Goal: Task Accomplishment & Management: Use online tool/utility

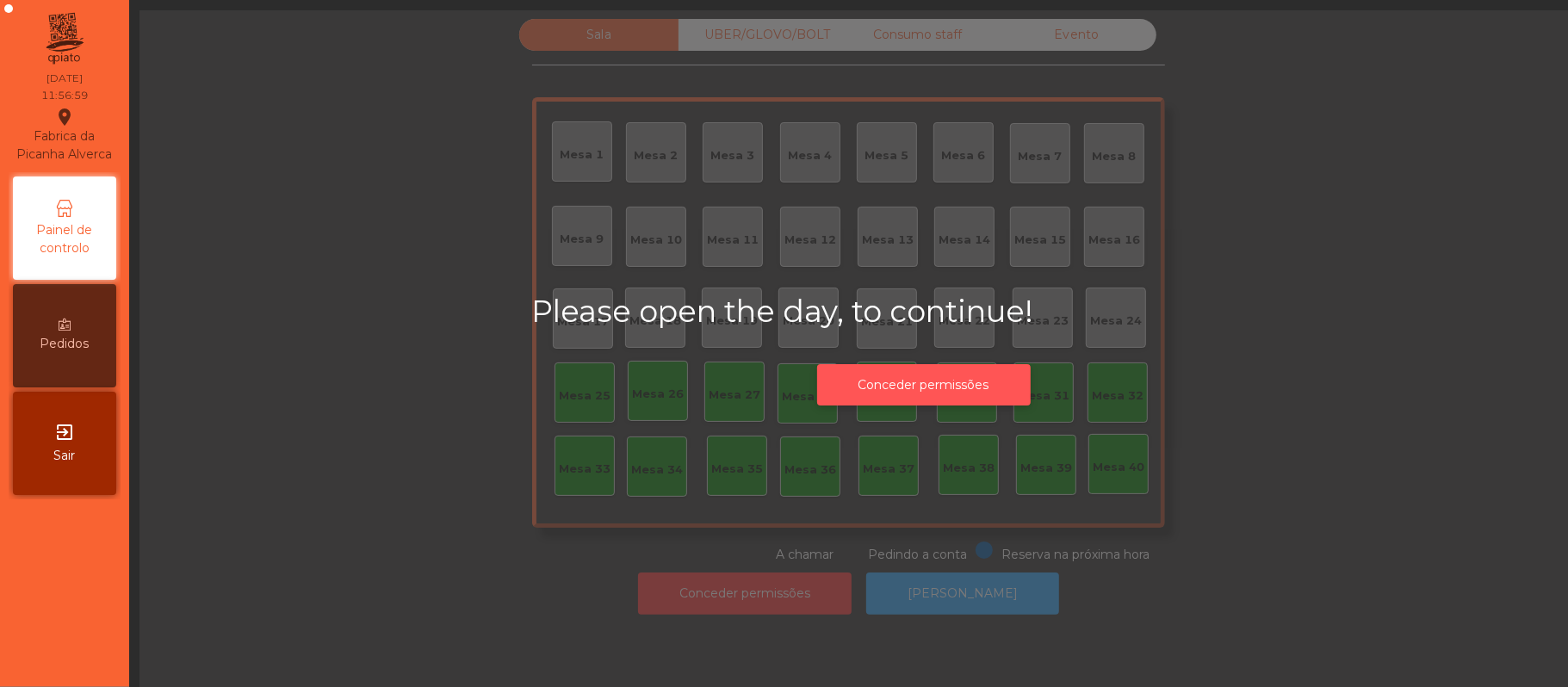
click at [983, 390] on button "Conceder permissões" at bounding box center [924, 385] width 214 height 42
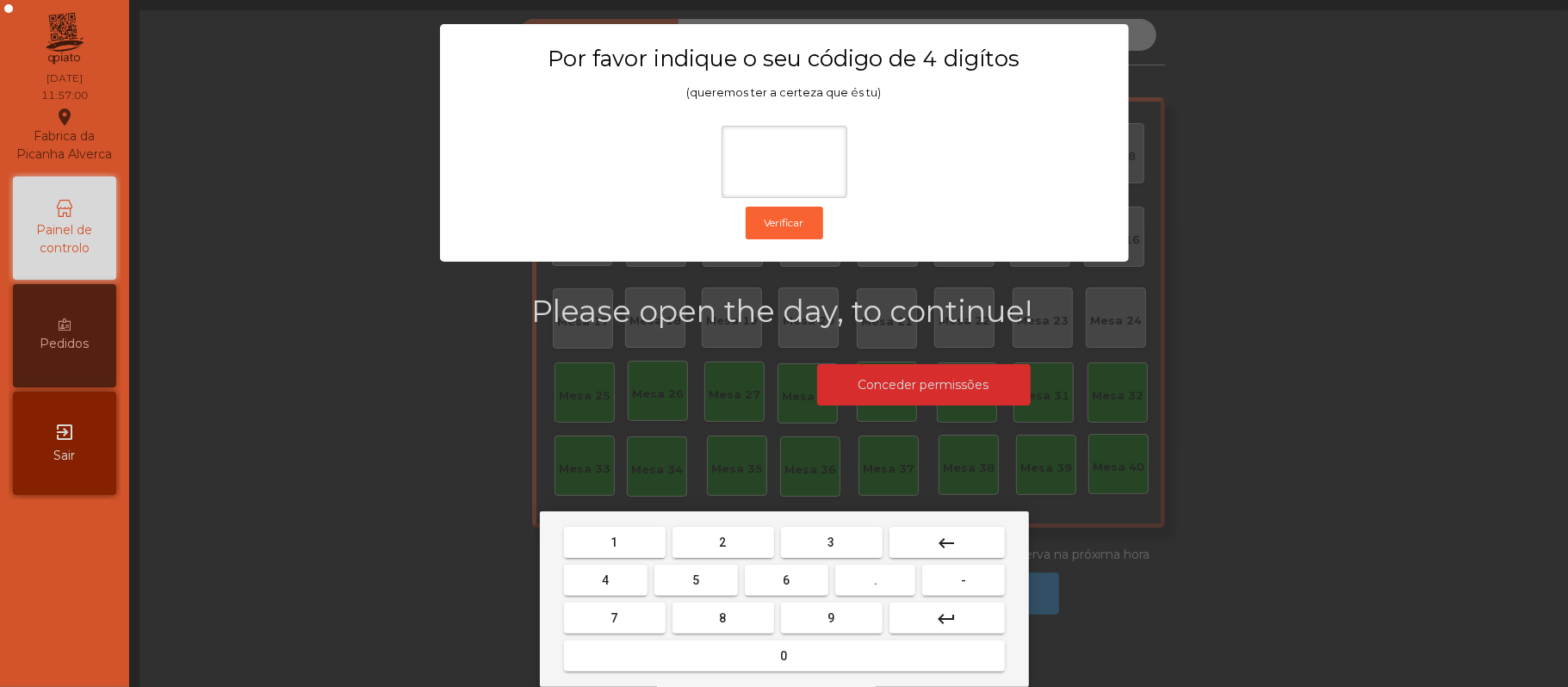
click at [732, 527] on button "2" at bounding box center [723, 542] width 101 height 31
click at [786, 580] on span "6" at bounding box center [787, 580] width 7 height 14
click at [618, 528] on button "1" at bounding box center [615, 542] width 101 height 31
click at [696, 580] on span "5" at bounding box center [696, 580] width 7 height 14
type input "****"
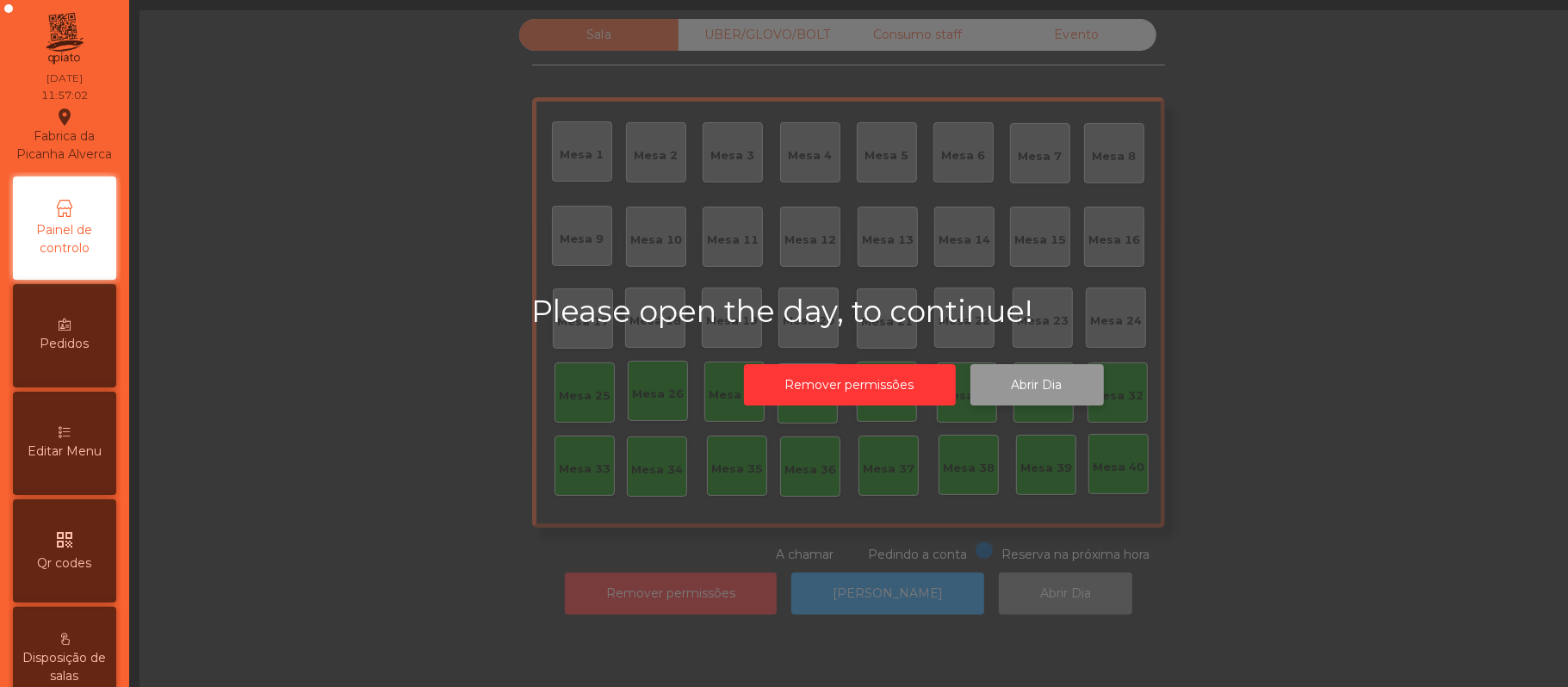
click at [1037, 380] on button "Abrir Dia" at bounding box center [1037, 385] width 133 height 42
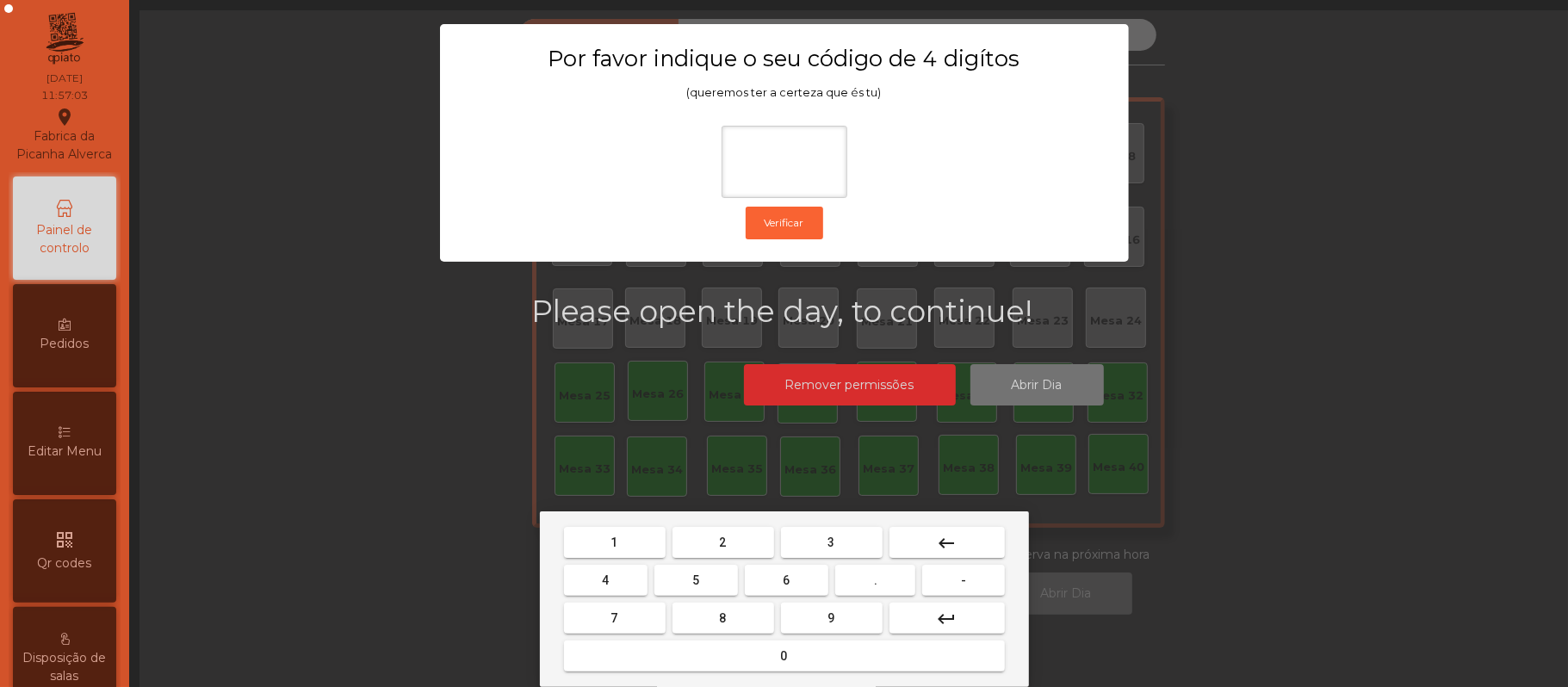
click at [721, 541] on span "2" at bounding box center [723, 542] width 7 height 14
click at [786, 579] on span "6" at bounding box center [787, 580] width 7 height 14
click at [614, 542] on span "1" at bounding box center [615, 542] width 7 height 14
click at [696, 580] on span "5" at bounding box center [696, 580] width 7 height 14
type input "****"
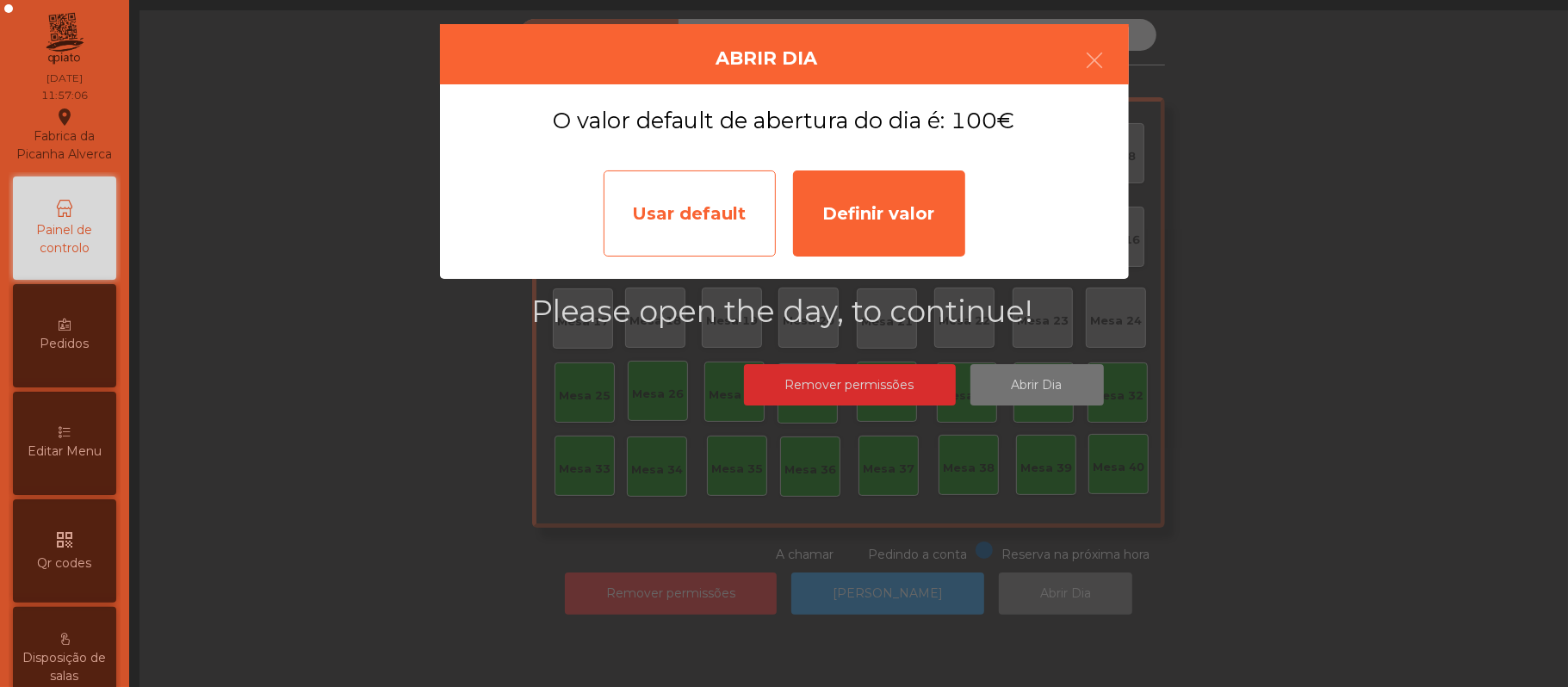
click at [706, 208] on div "Usar default" at bounding box center [689, 213] width 172 height 86
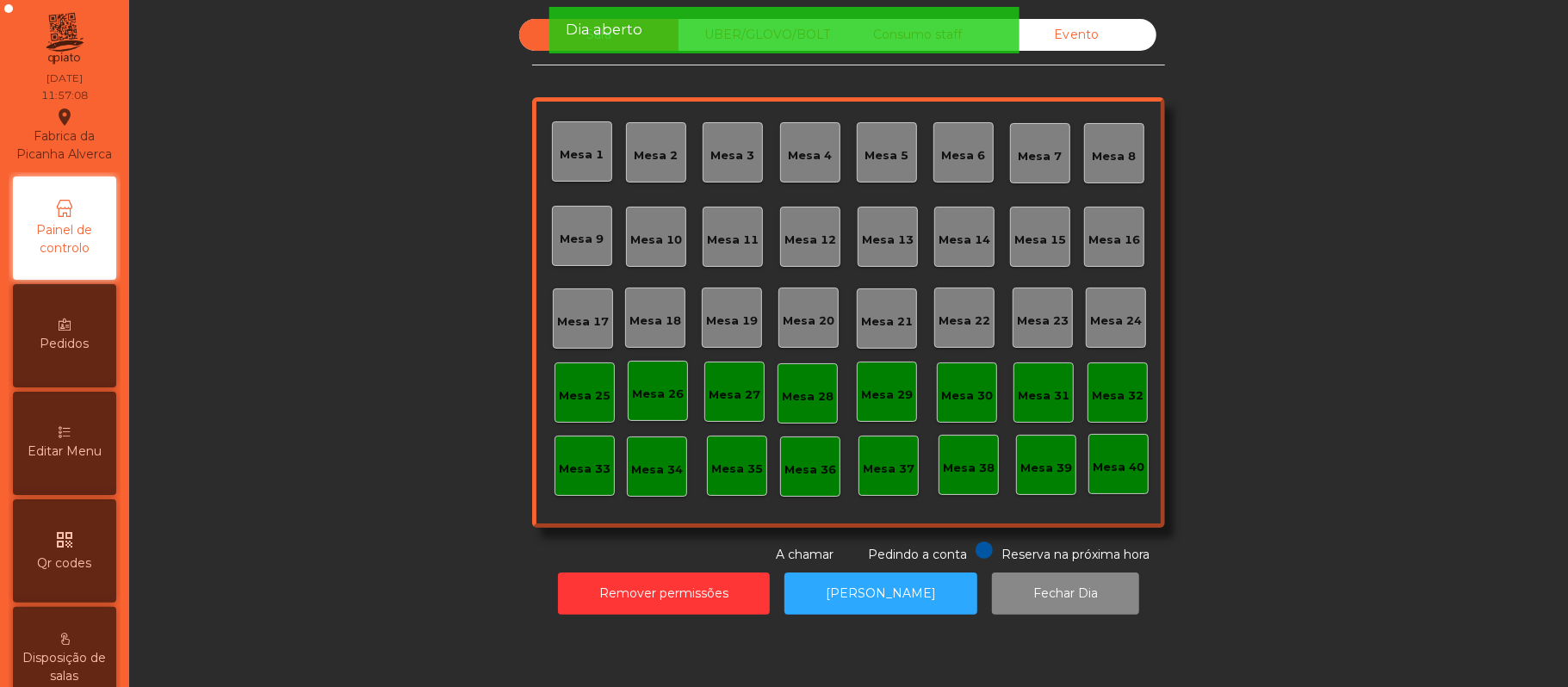
click at [1041, 456] on div "Mesa 39" at bounding box center [1046, 465] width 51 height 24
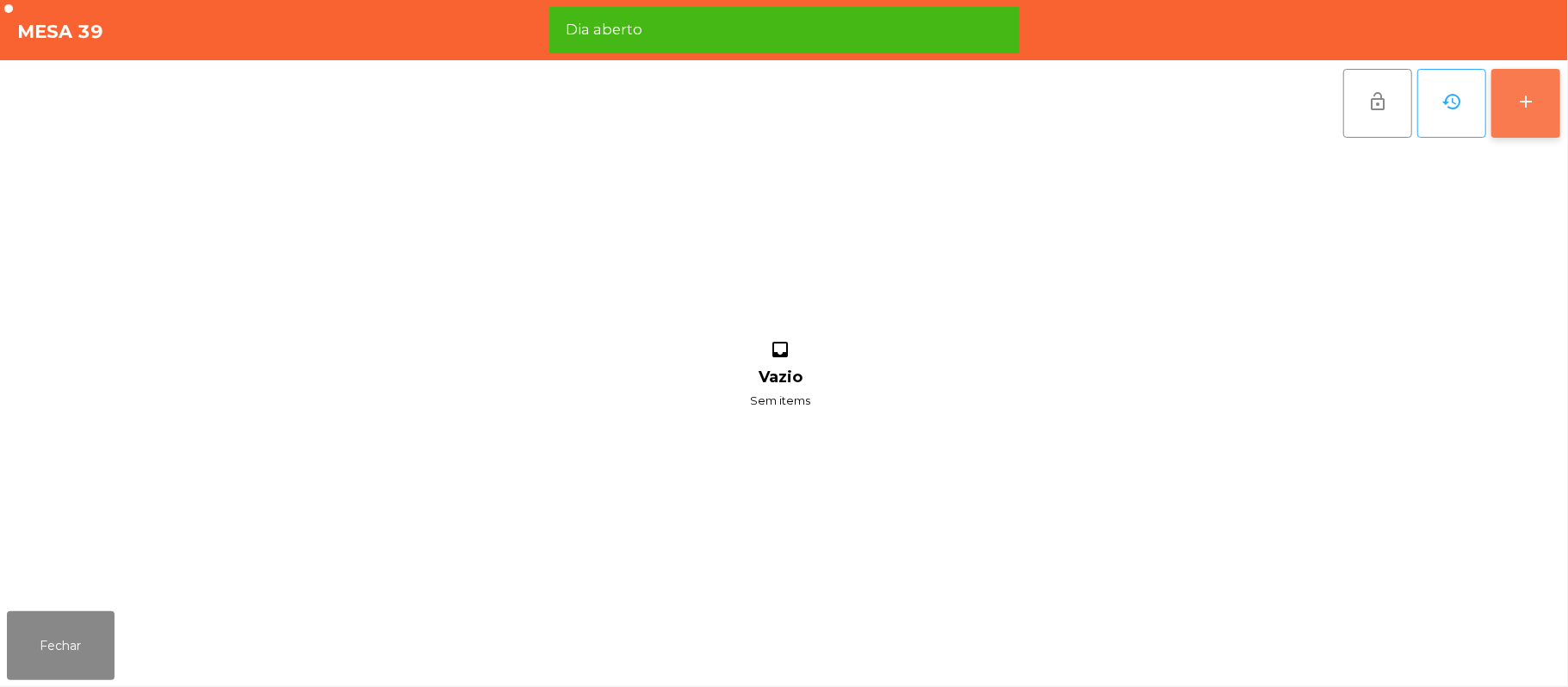
click at [1520, 99] on div "add" at bounding box center [1525, 102] width 21 height 21
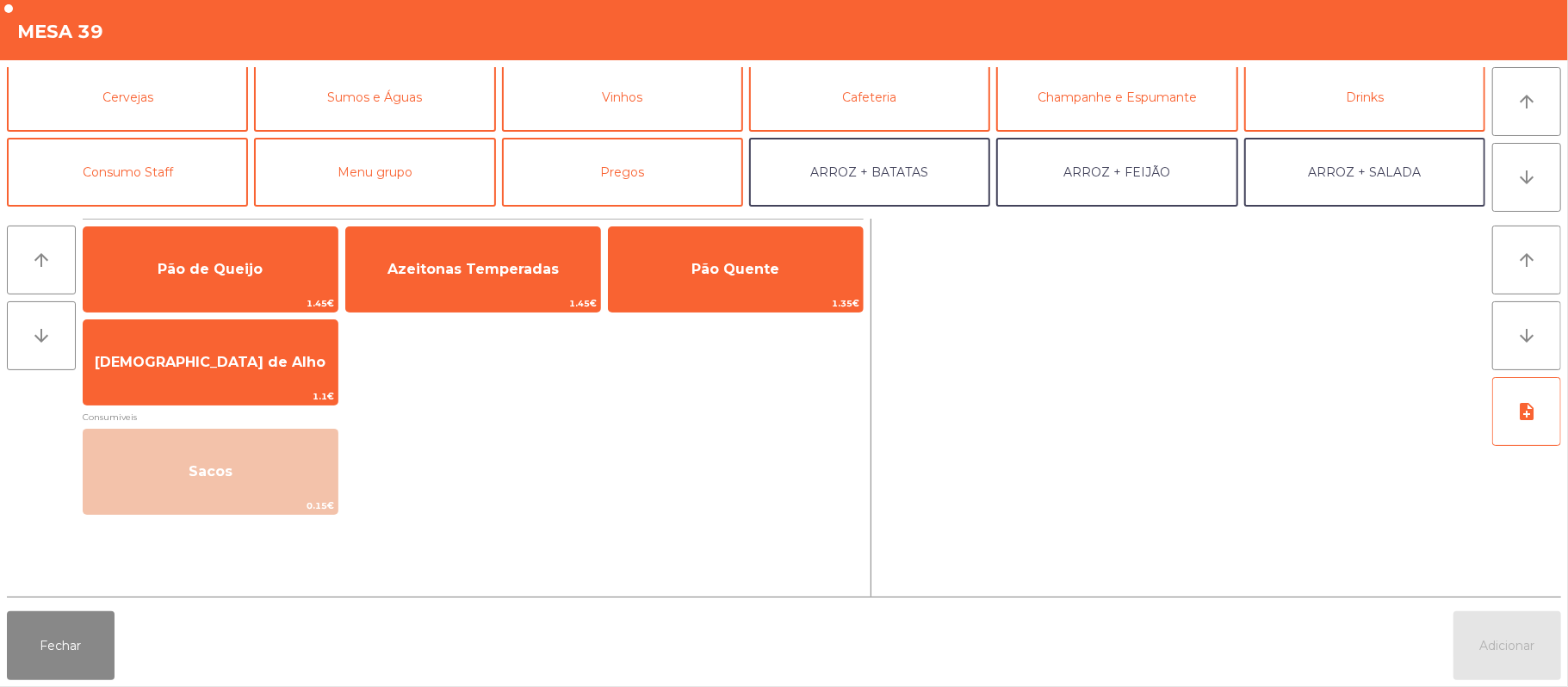
scroll to position [104, 0]
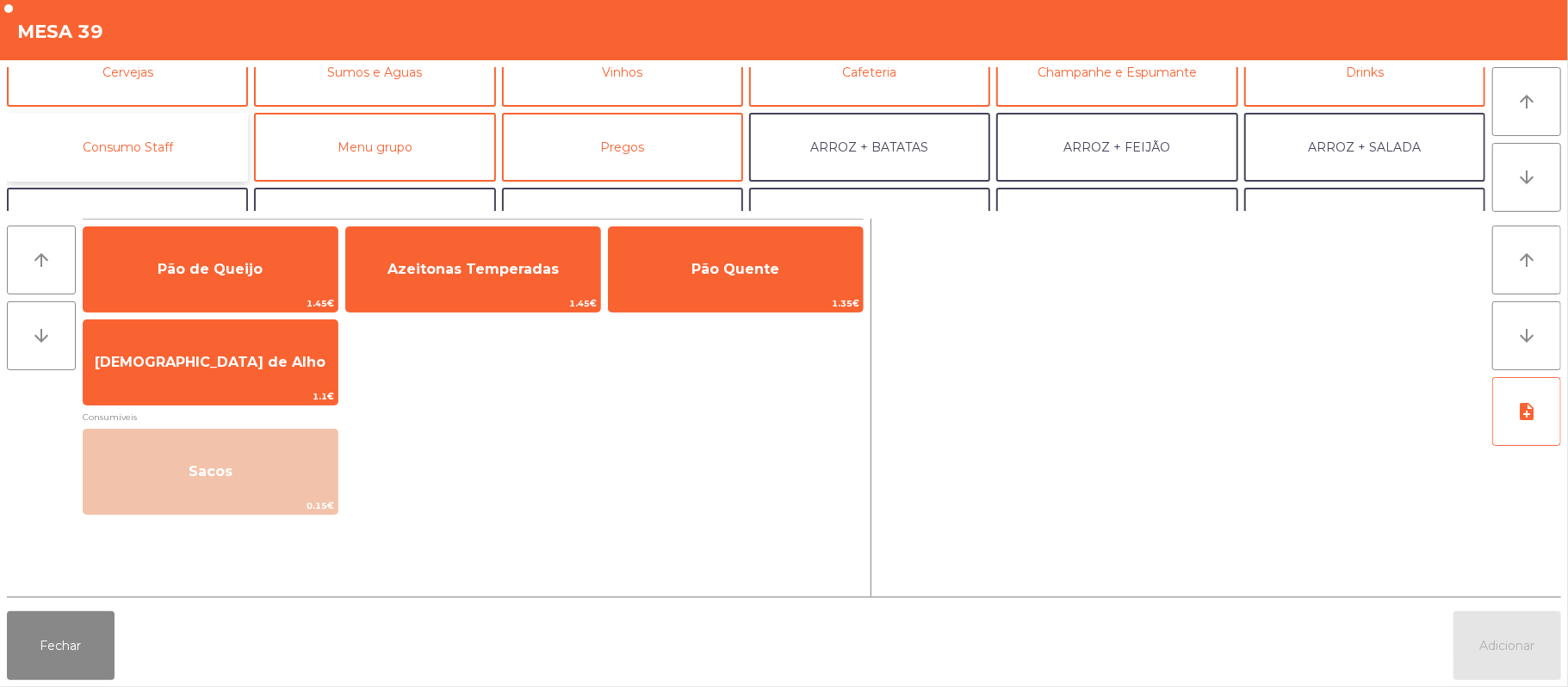
click at [174, 139] on button "Consumo Staff" at bounding box center [127, 146] width 241 height 69
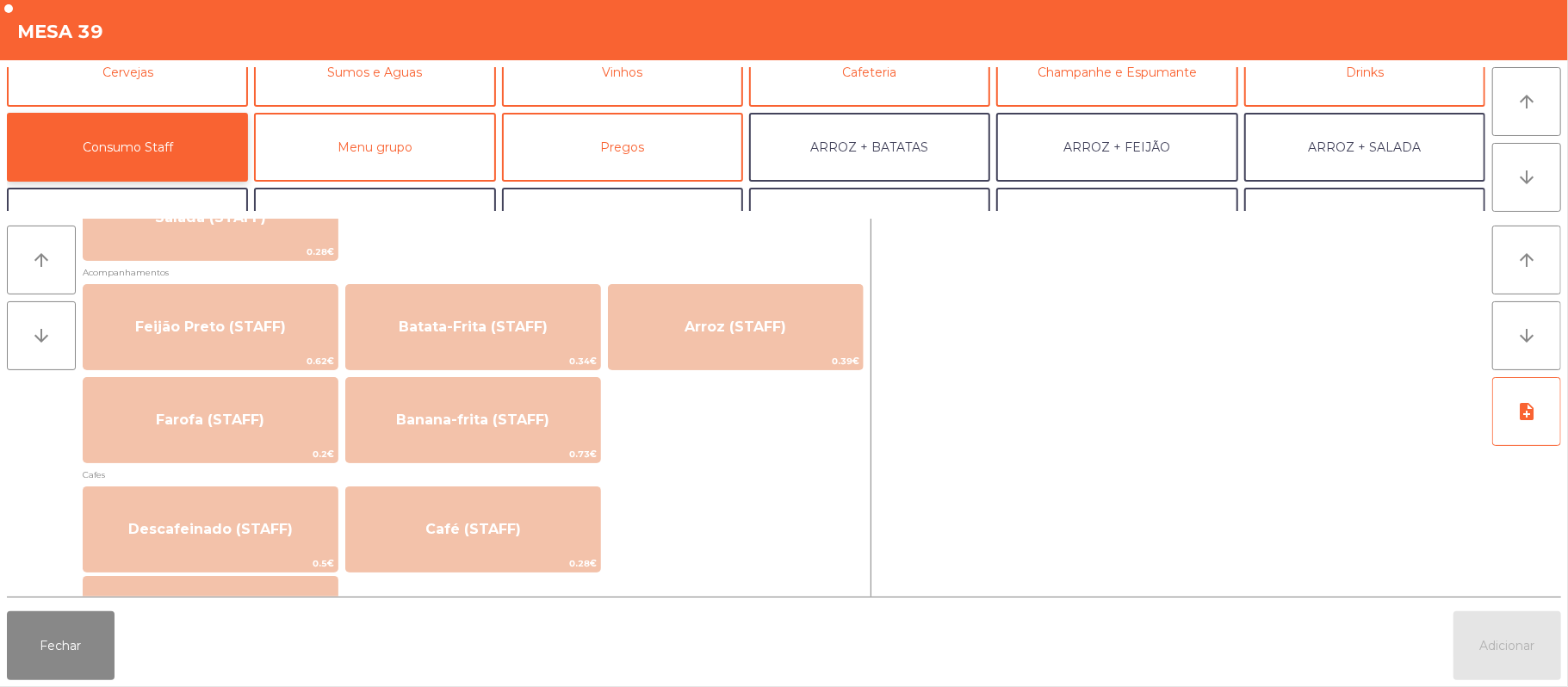
scroll to position [840, 0]
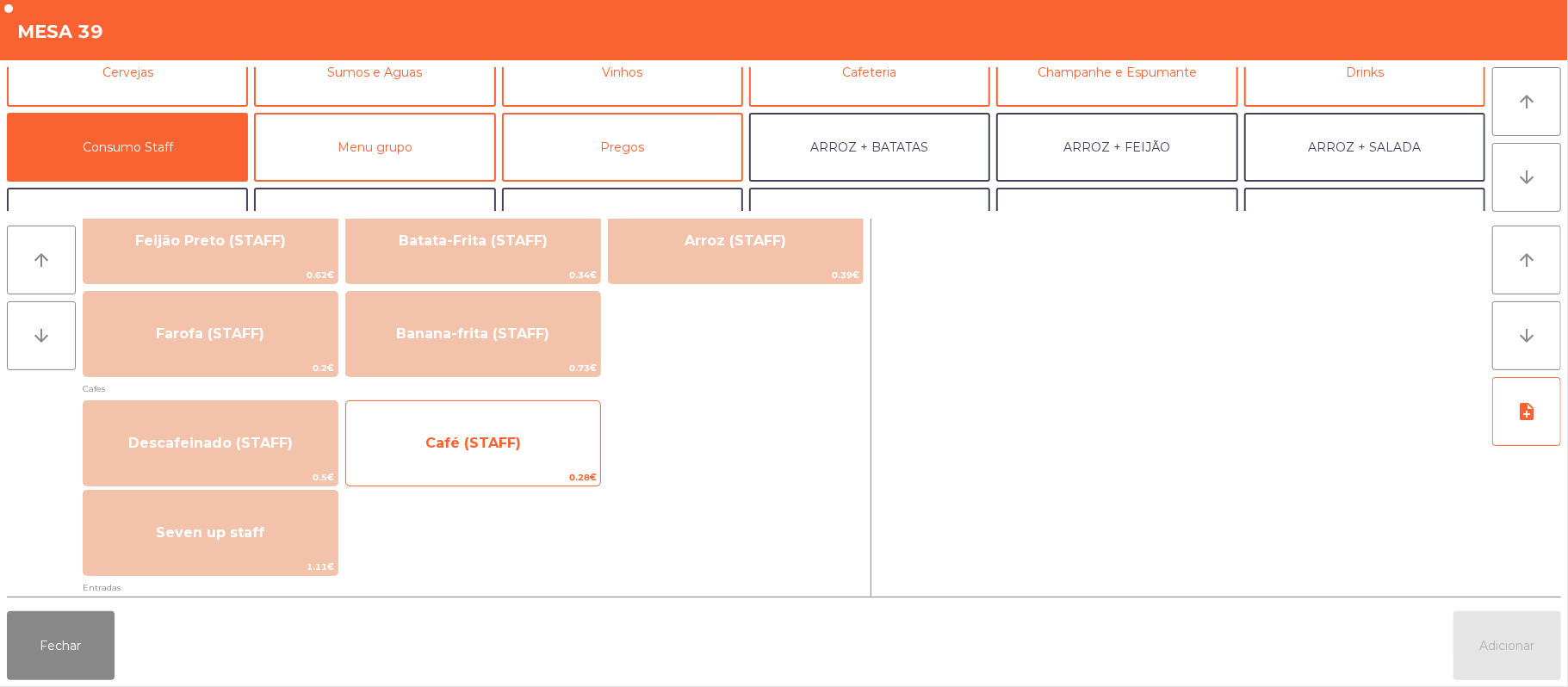
click at [520, 438] on span "Café (STAFF)" at bounding box center [473, 443] width 254 height 46
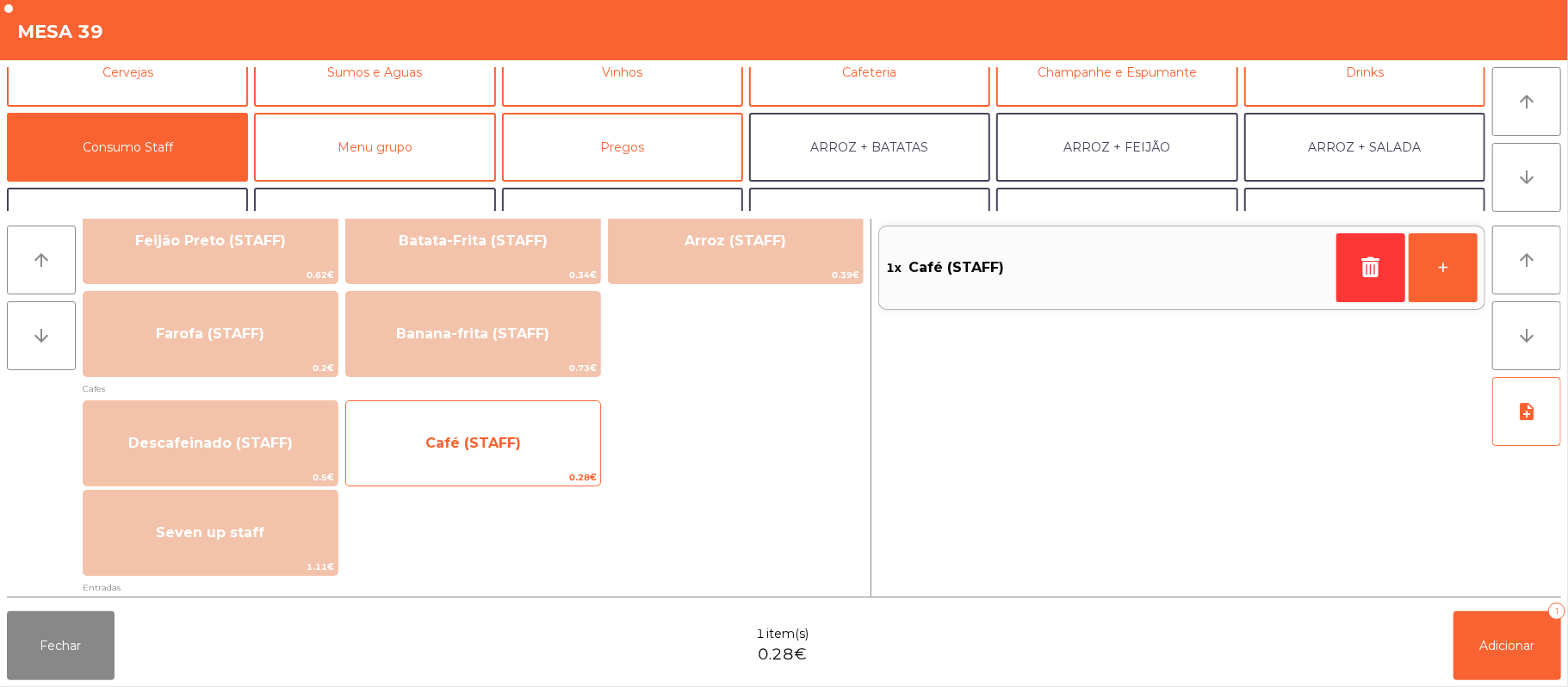
click at [481, 458] on span "Café (STAFF)" at bounding box center [473, 443] width 254 height 46
click at [482, 424] on span "Café (STAFF)" at bounding box center [473, 443] width 254 height 46
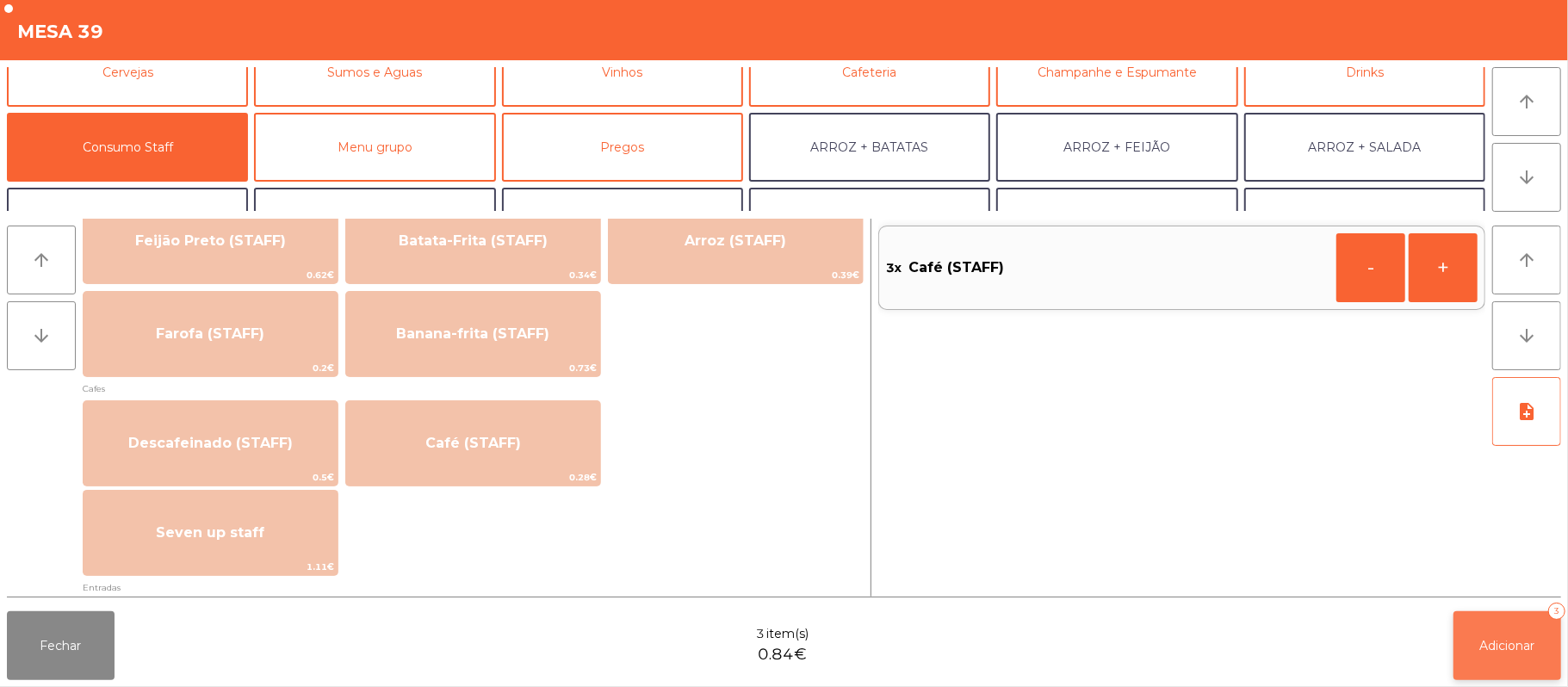
click at [1512, 645] on span "Adicionar" at bounding box center [1507, 645] width 55 height 16
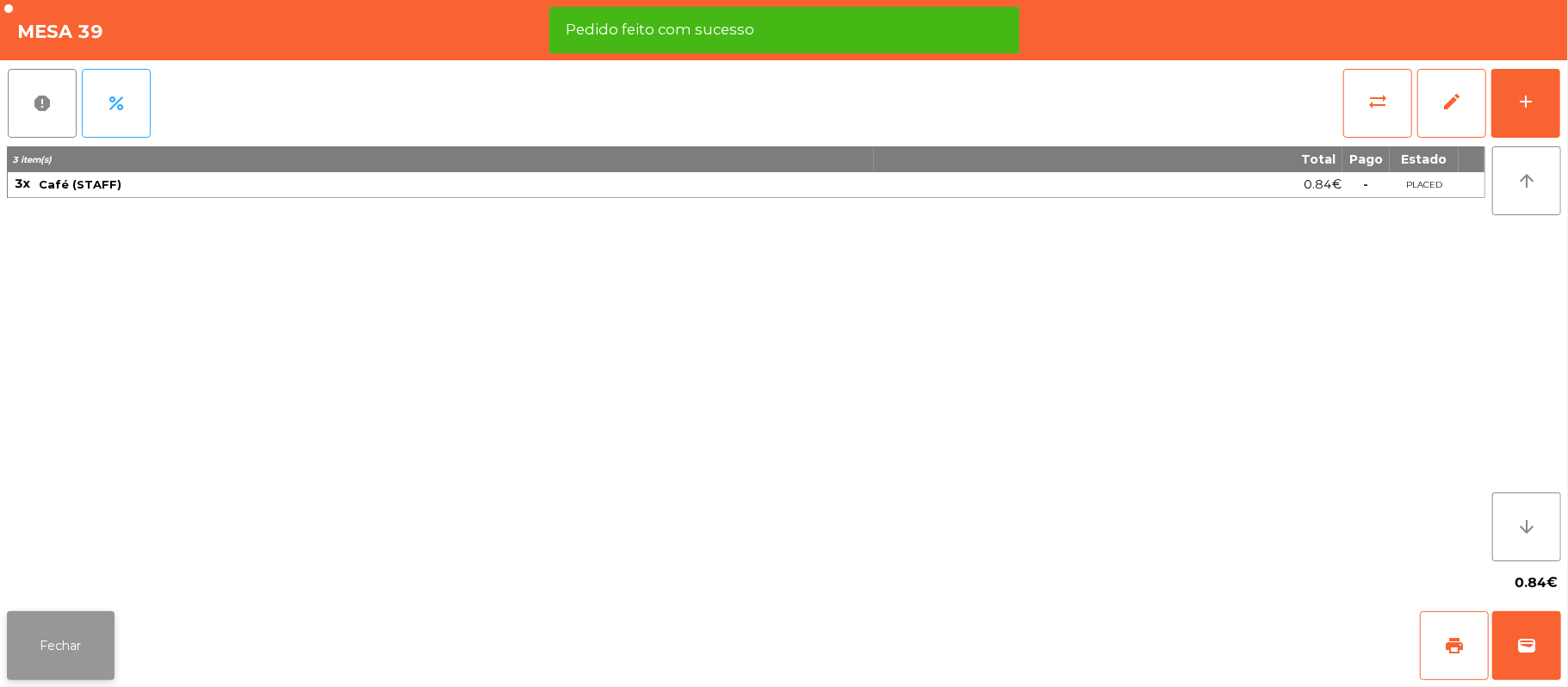
click at [52, 637] on button "Fechar" at bounding box center [60, 645] width 107 height 69
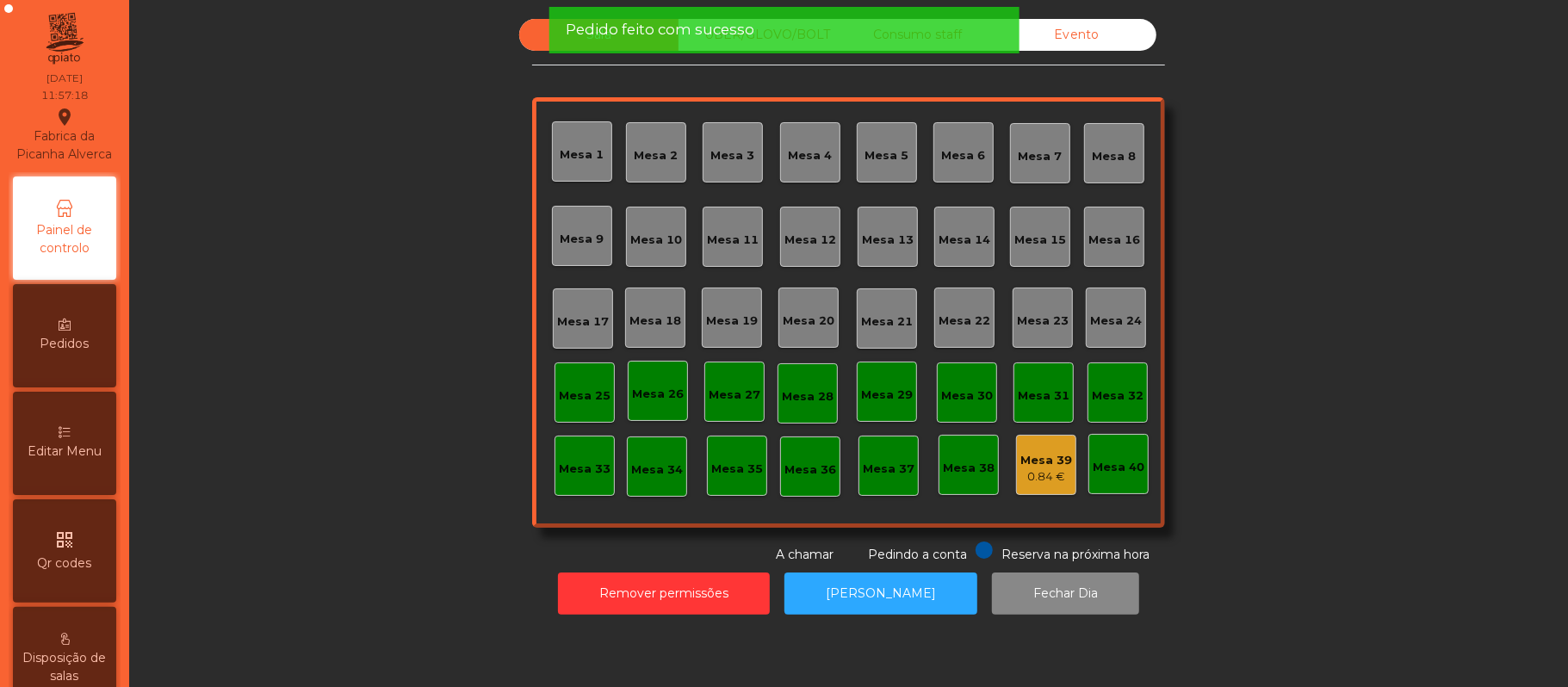
click at [876, 482] on div "Mesa 37" at bounding box center [888, 466] width 60 height 60
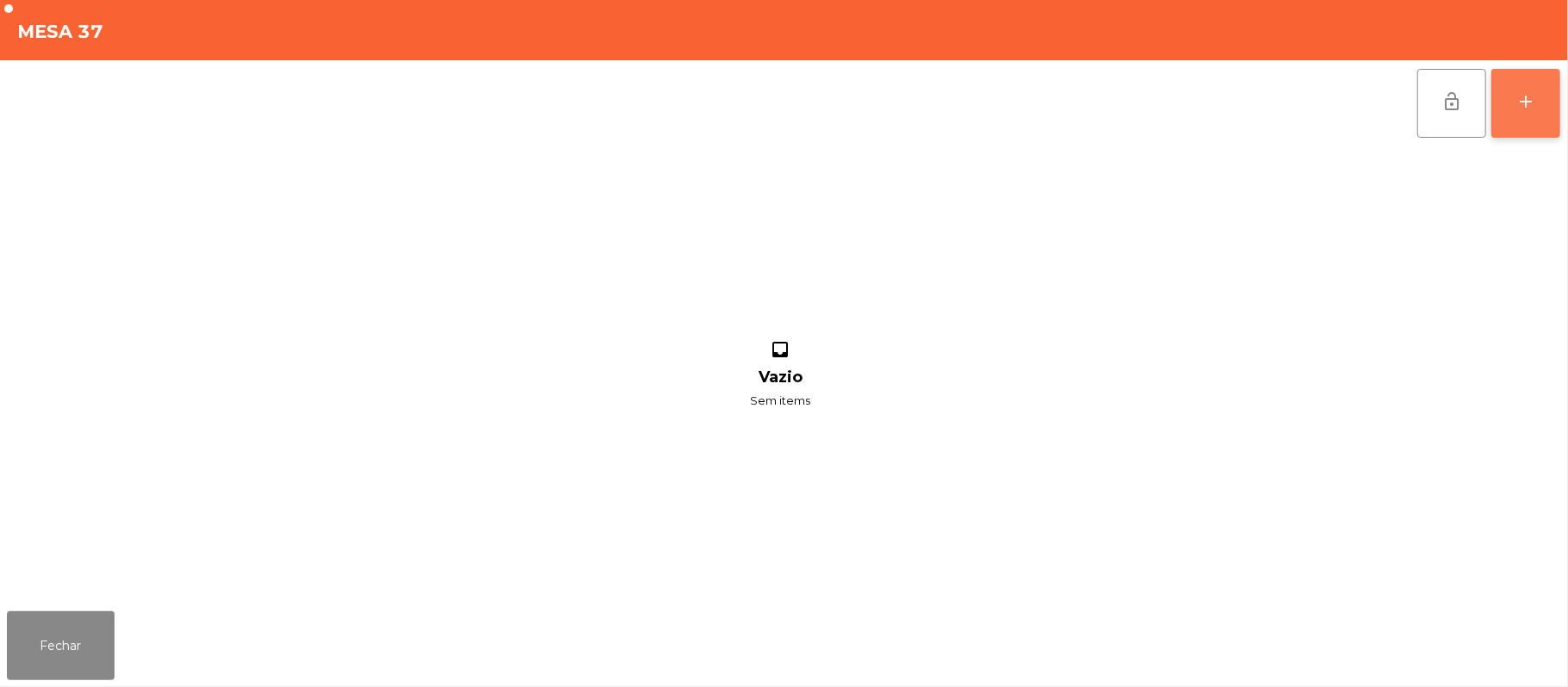
click at [1518, 87] on button "add" at bounding box center [1525, 103] width 69 height 69
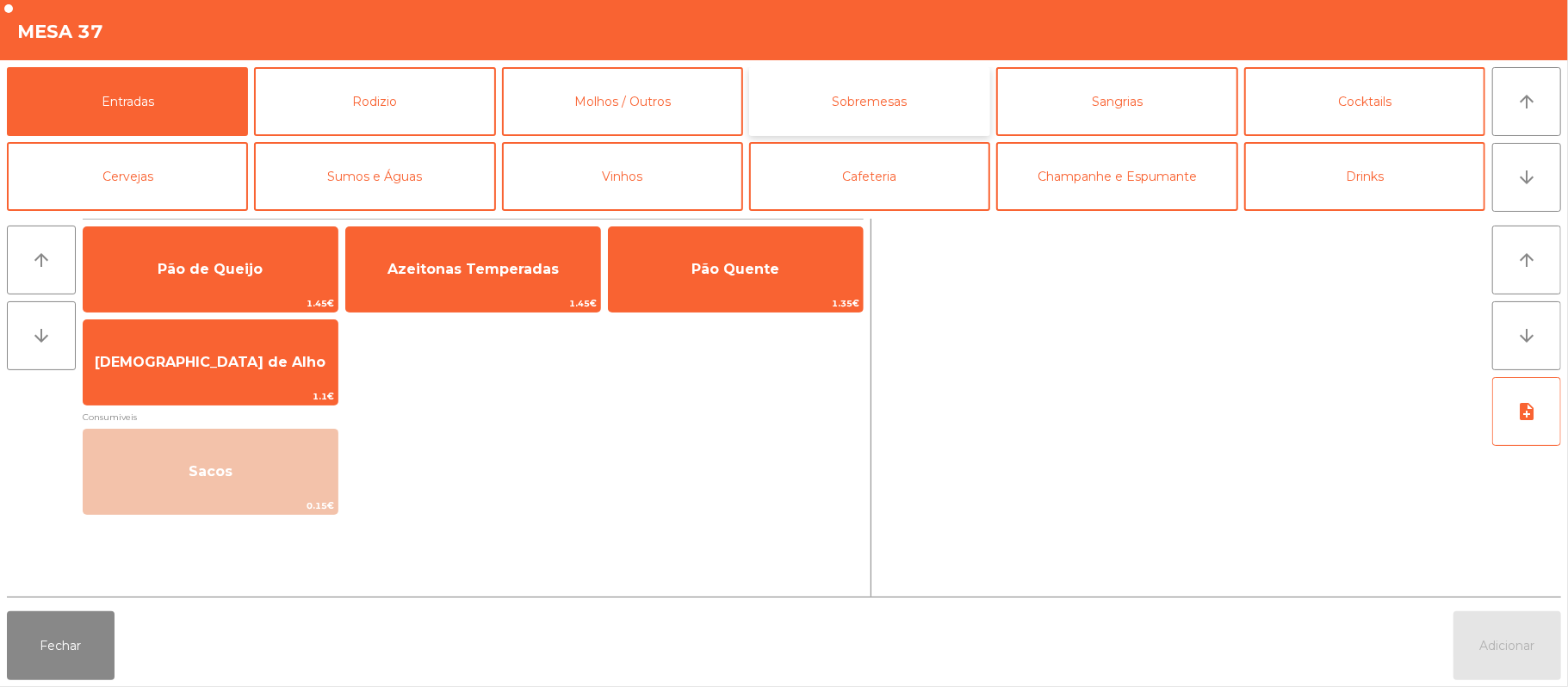
click at [894, 107] on button "Sobremesas" at bounding box center [869, 101] width 241 height 69
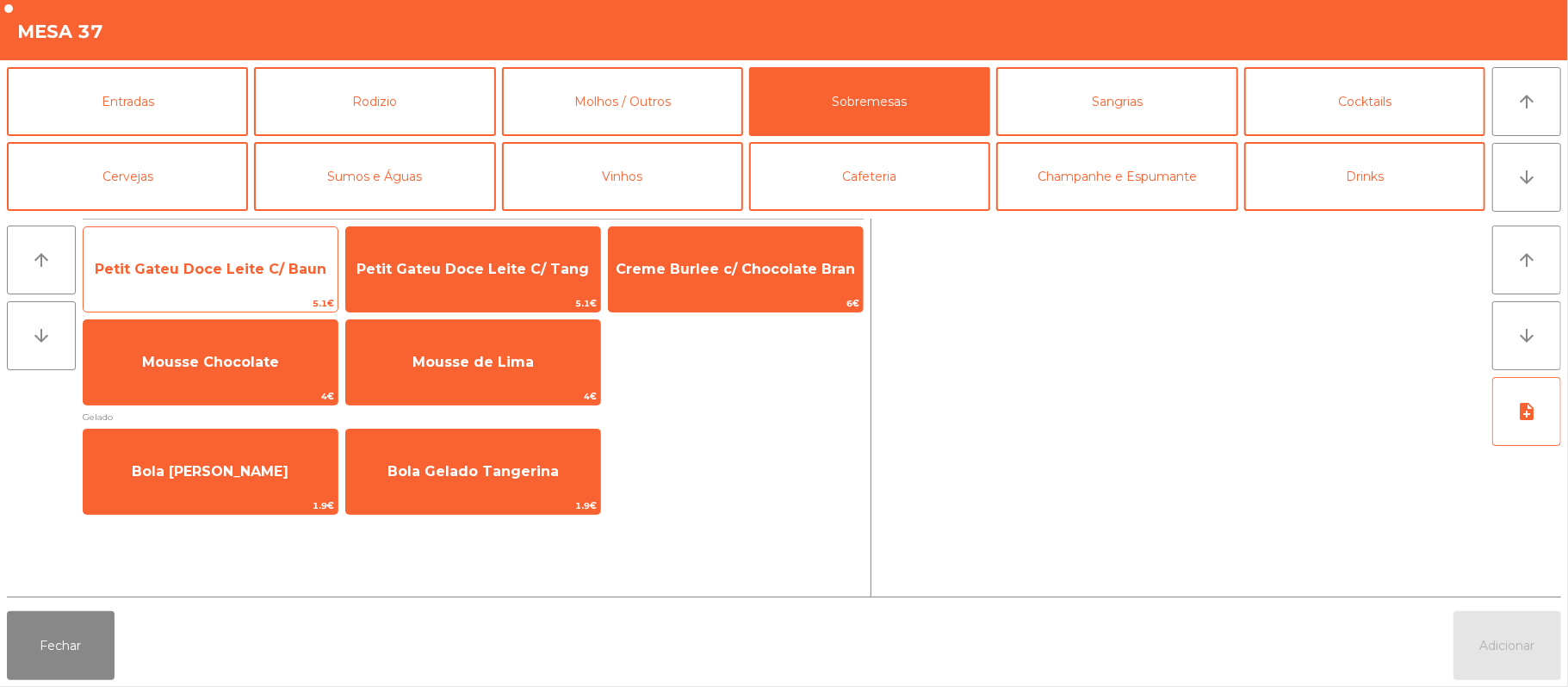
click at [242, 258] on span "Petit Gateu Doce Leite C/ Baun" at bounding box center [210, 269] width 254 height 46
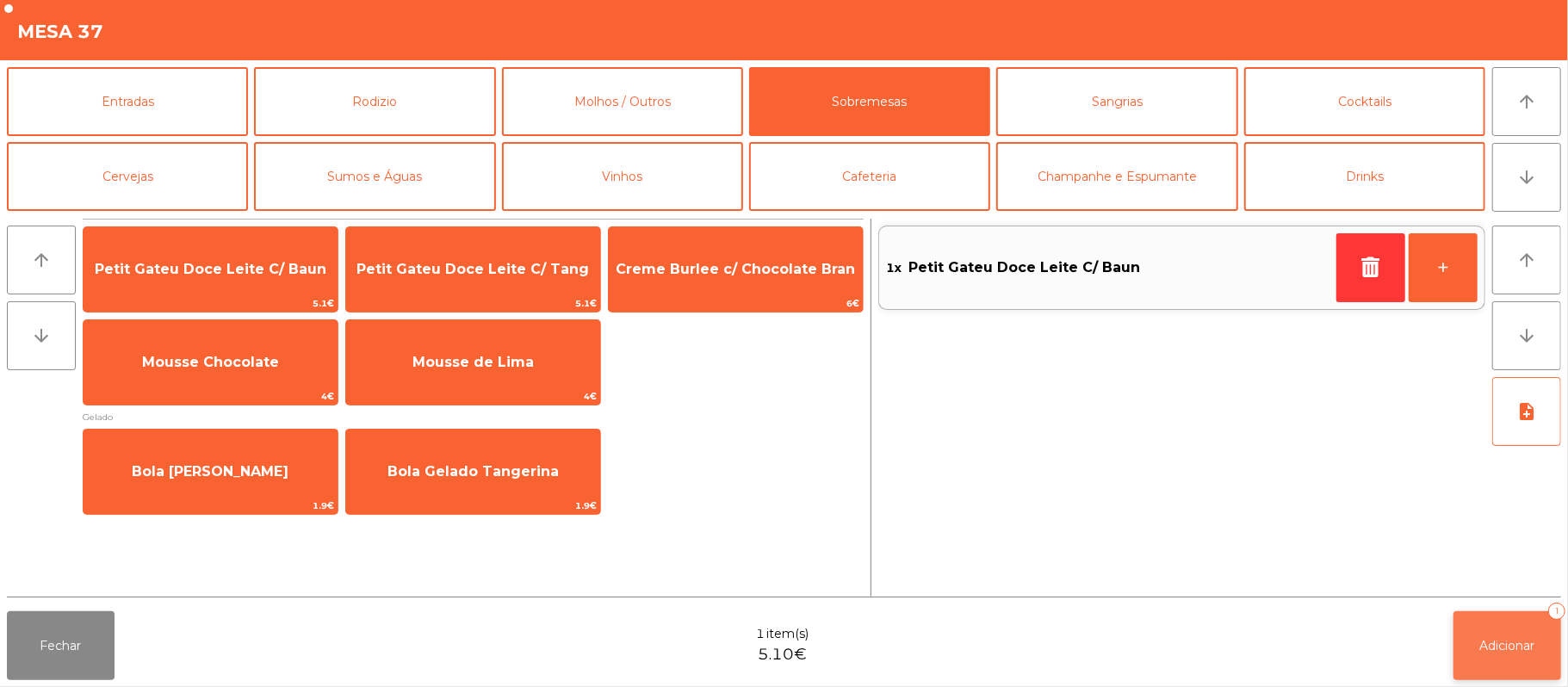
click at [1511, 645] on span "Adicionar" at bounding box center [1507, 645] width 55 height 16
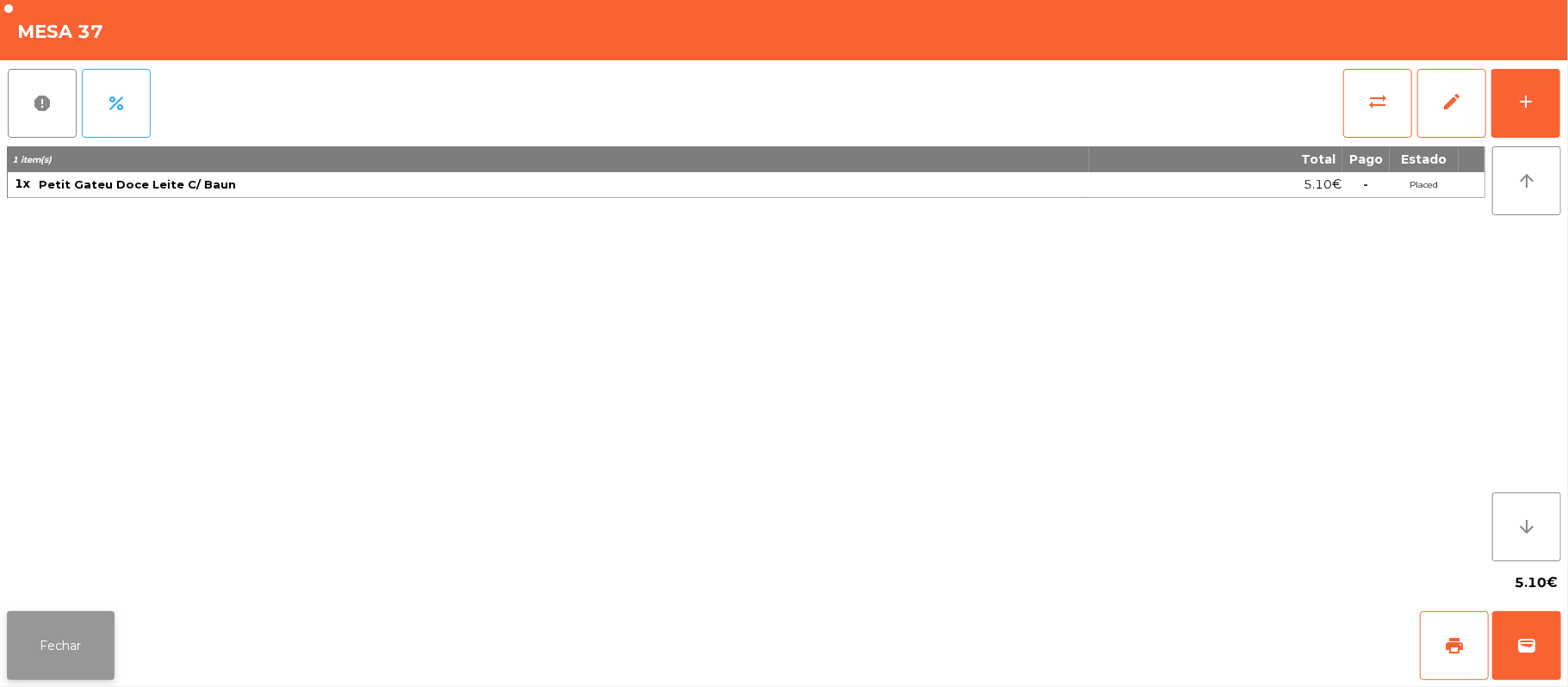
click at [60, 614] on button "Fechar" at bounding box center [60, 645] width 107 height 69
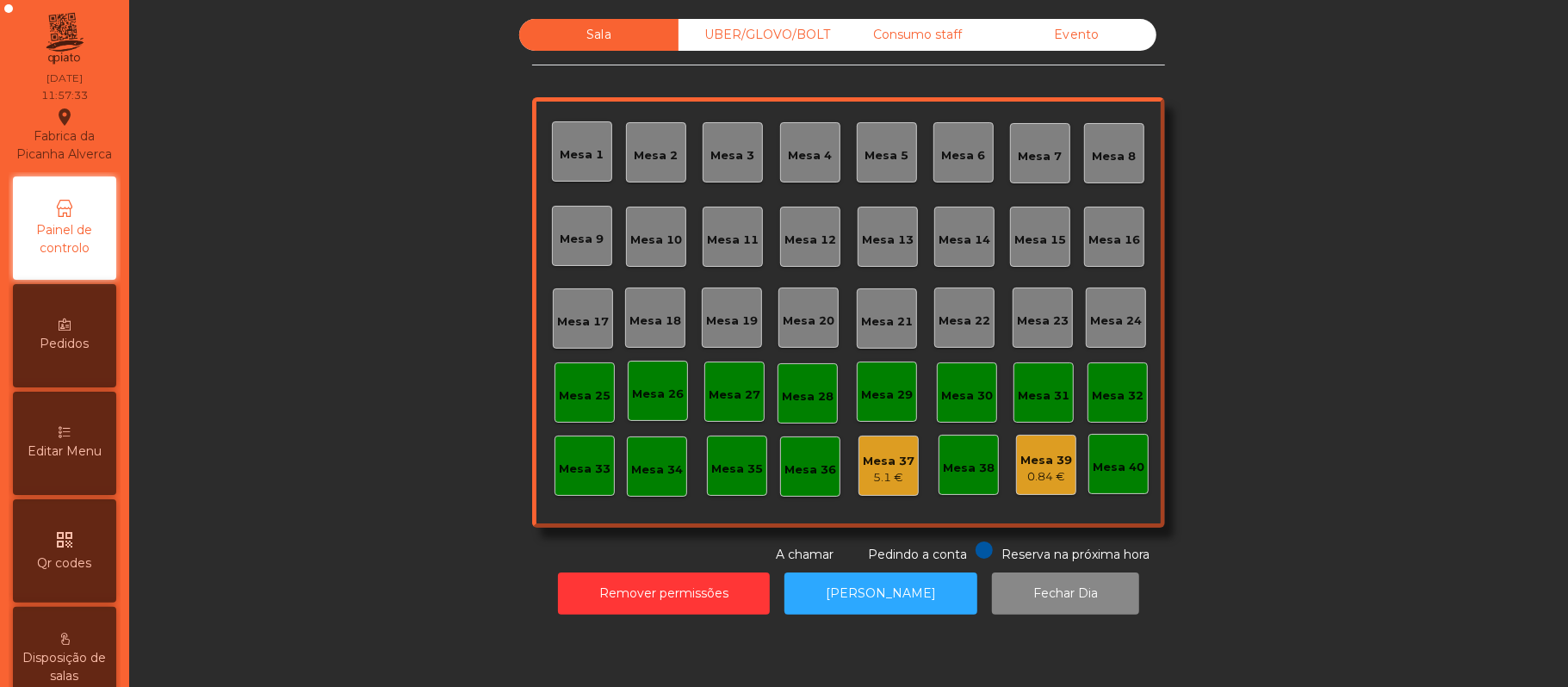
click at [1025, 458] on div "Mesa 39" at bounding box center [1046, 460] width 51 height 17
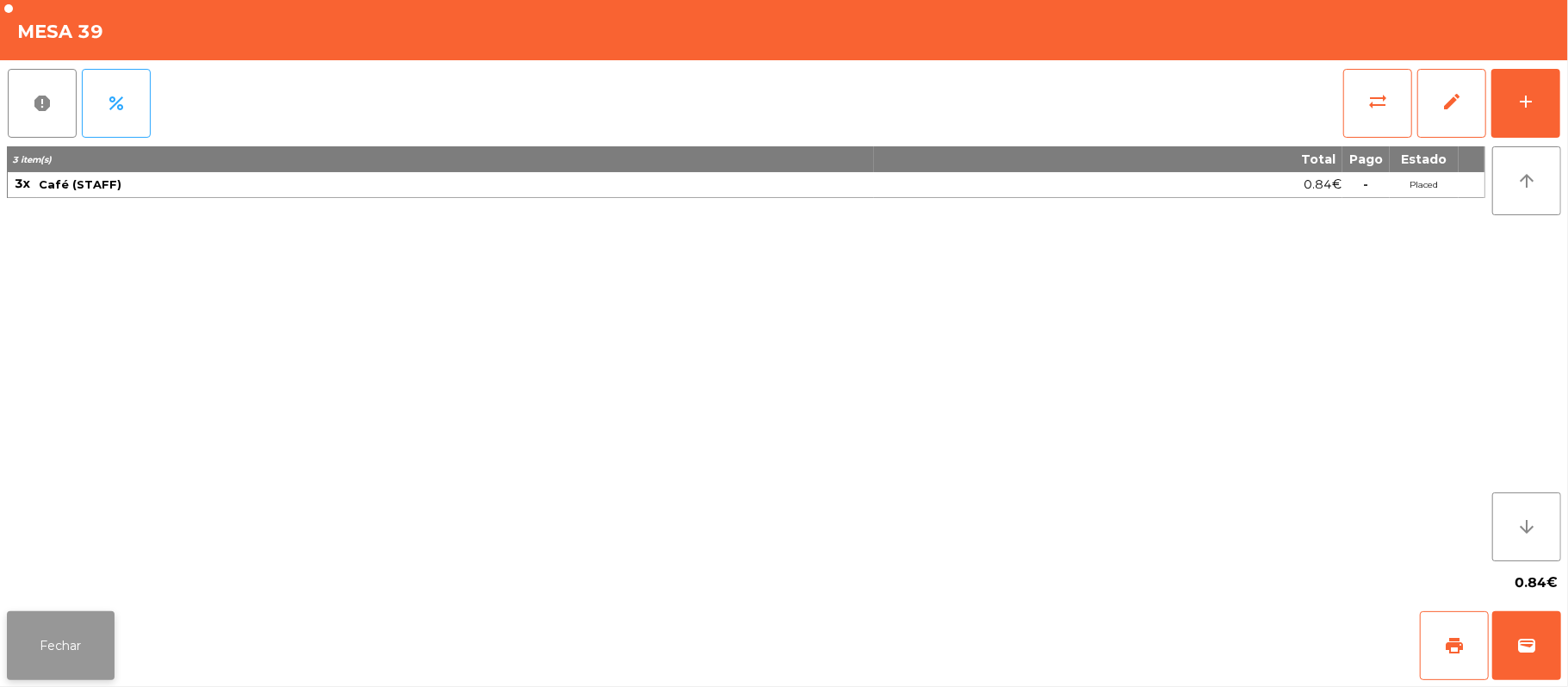
click at [57, 615] on button "Fechar" at bounding box center [60, 645] width 107 height 69
